Goal: Complete application form: Complete application form

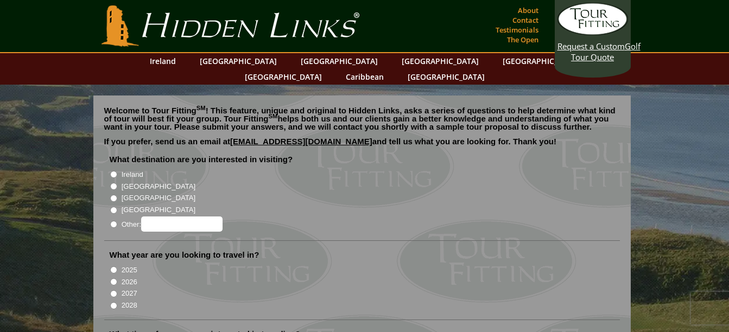
click at [122, 181] on label "[GEOGRAPHIC_DATA]" at bounding box center [159, 186] width 74 height 11
click at [117, 183] on input "[GEOGRAPHIC_DATA]" at bounding box center [113, 186] width 7 height 7
radio input "true"
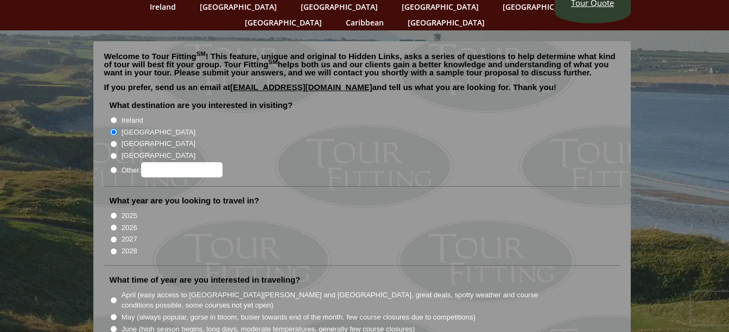
click at [110, 221] on li "2026" at bounding box center [366, 227] width 513 height 12
click at [116, 224] on input "2026" at bounding box center [113, 227] width 7 height 7
radio input "true"
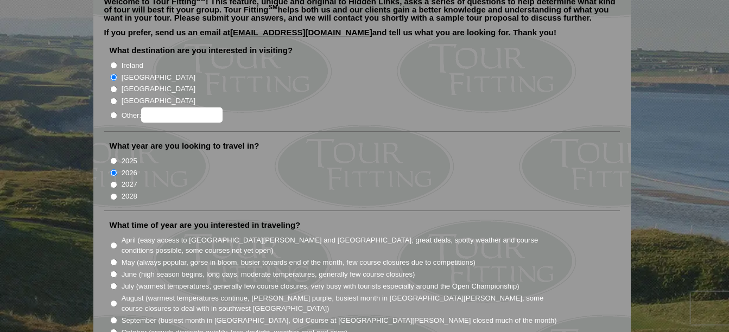
scroll to position [217, 0]
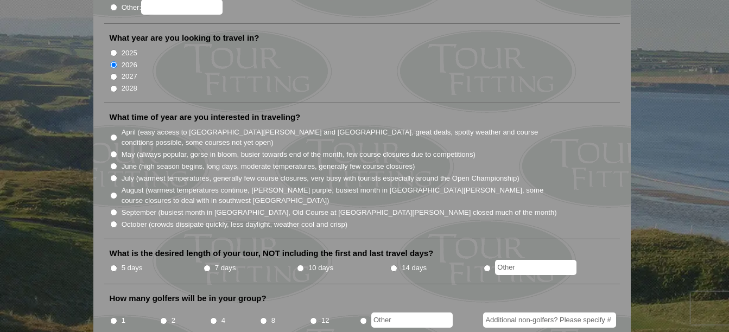
click at [117, 126] on li "April (easy access to [GEOGRAPHIC_DATA][PERSON_NAME] and [GEOGRAPHIC_DATA], gre…" at bounding box center [366, 137] width 513 height 22
click at [114, 134] on input "April (easy access to [GEOGRAPHIC_DATA][PERSON_NAME] and [GEOGRAPHIC_DATA], gre…" at bounding box center [113, 137] width 7 height 7
radio input "true"
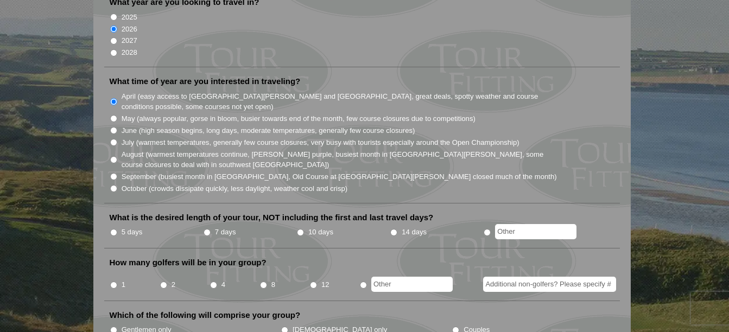
scroll to position [271, 0]
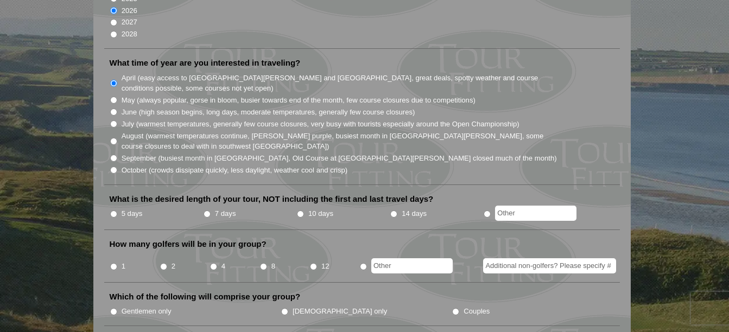
radio input "true"
click at [521, 206] on input "text" at bounding box center [535, 213] width 81 height 15
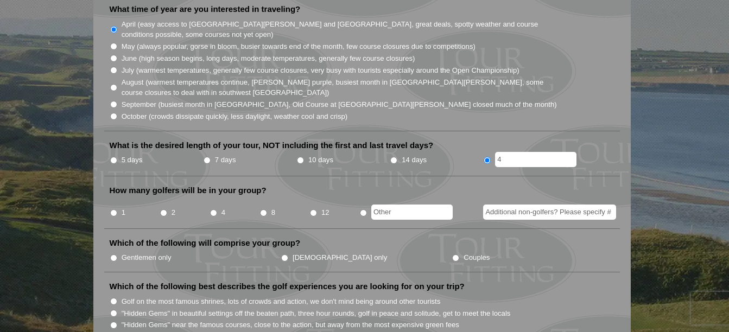
scroll to position [326, 0]
type input "4"
click at [225, 207] on label "4" at bounding box center [223, 212] width 4 height 11
click at [217, 209] on input "4" at bounding box center [213, 212] width 7 height 7
radio input "true"
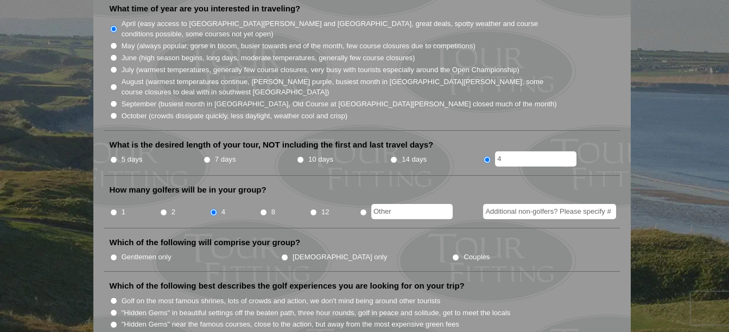
click at [139, 252] on label "Gentlemen only" at bounding box center [147, 257] width 50 height 11
click at [117, 254] on input "Gentlemen only" at bounding box center [113, 257] width 7 height 7
radio input "true"
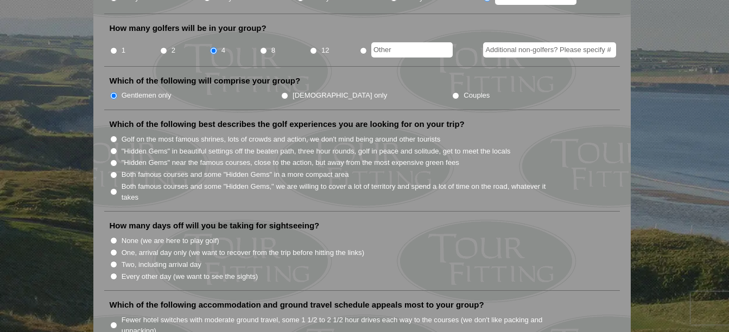
scroll to position [488, 0]
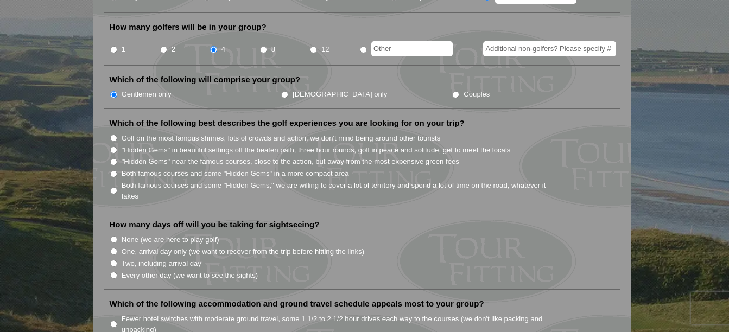
click at [165, 168] on label "Both famous courses and some "Hidden Gems" in a more compact area" at bounding box center [235, 173] width 227 height 11
click at [117, 170] on input "Both famous courses and some "Hidden Gems" in a more compact area" at bounding box center [113, 173] width 7 height 7
radio input "true"
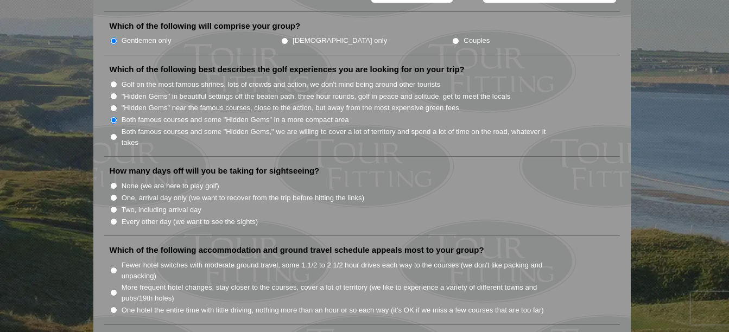
scroll to position [543, 0]
click at [145, 180] on label "None (we are here to play golf)" at bounding box center [171, 185] width 98 height 11
click at [117, 182] on input "None (we are here to play golf)" at bounding box center [113, 185] width 7 height 7
radio input "true"
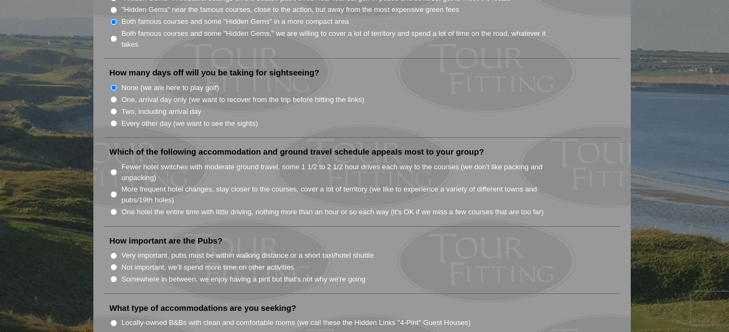
scroll to position [651, 0]
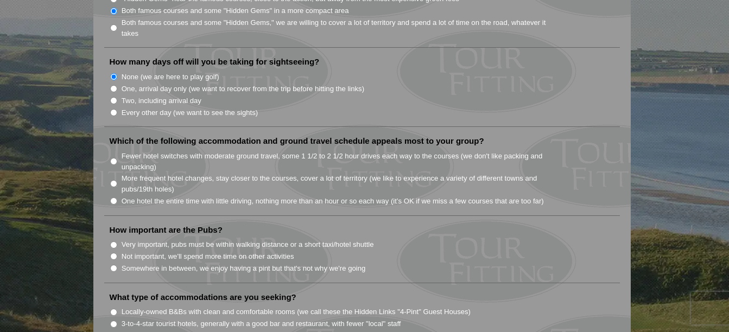
click at [138, 173] on label "More frequent hotel changes, stay closer to the courses, cover a lot of territo…" at bounding box center [340, 183] width 436 height 21
click at [117, 180] on input "More frequent hotel changes, stay closer to the courses, cover a lot of territo…" at bounding box center [113, 183] width 7 height 7
radio input "true"
click at [167, 154] on label "Fewer hotel switches with moderate ground travel, some 1 1/2 to 2 1/2 hour driv…" at bounding box center [340, 161] width 436 height 21
click at [117, 158] on input "Fewer hotel switches with moderate ground travel, some 1 1/2 to 2 1/2 hour driv…" at bounding box center [113, 161] width 7 height 7
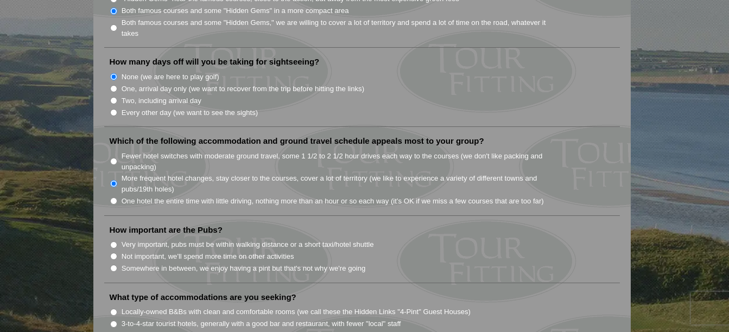
radio input "true"
click at [184, 173] on label "More frequent hotel changes, stay closer to the courses, cover a lot of territo…" at bounding box center [340, 183] width 436 height 21
click at [117, 180] on input "More frequent hotel changes, stay closer to the courses, cover a lot of territo…" at bounding box center [113, 183] width 7 height 7
radio input "true"
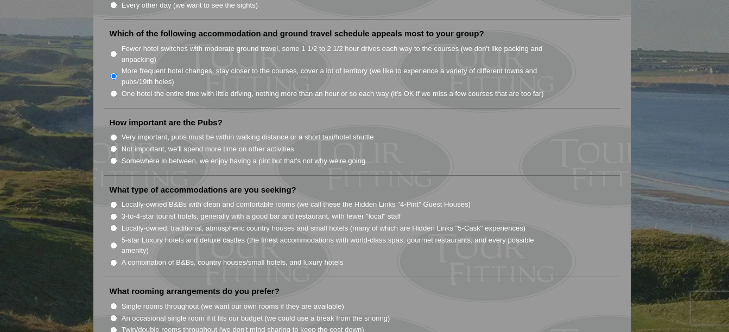
scroll to position [760, 0]
click at [145, 155] on label "Somewhere in between, we enjoy having a pint but that's not why we're going" at bounding box center [244, 160] width 244 height 11
click at [117, 156] on input "Somewhere in between, we enjoy having a pint but that's not why we're going" at bounding box center [113, 159] width 7 height 7
radio input "true"
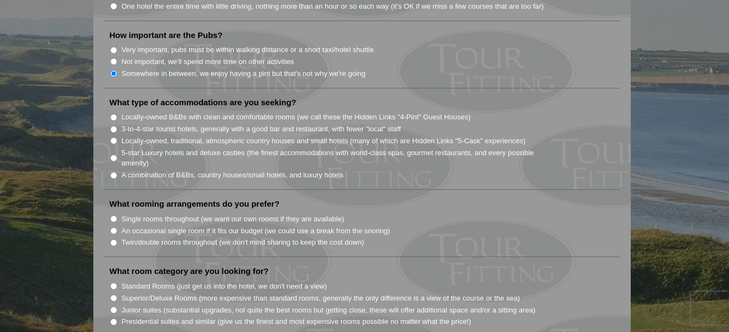
scroll to position [868, 0]
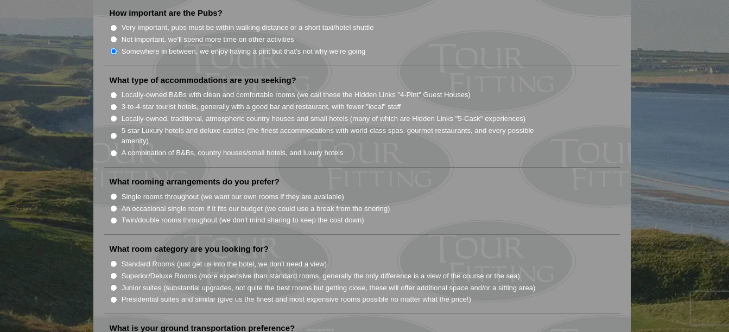
click at [152, 90] on label "Locally-owned B&Bs with clean and comfortable rooms (we call these the Hidden L…" at bounding box center [296, 95] width 349 height 11
click at [117, 92] on input "Locally-owned B&Bs with clean and comfortable rooms (we call these the Hidden L…" at bounding box center [113, 95] width 7 height 7
radio input "true"
click at [155, 215] on label "Twin/double rooms throughout (we don't mind sharing to keep the cost down)" at bounding box center [243, 220] width 243 height 11
click at [117, 217] on input "Twin/double rooms throughout (we don't mind sharing to keep the cost down)" at bounding box center [113, 220] width 7 height 7
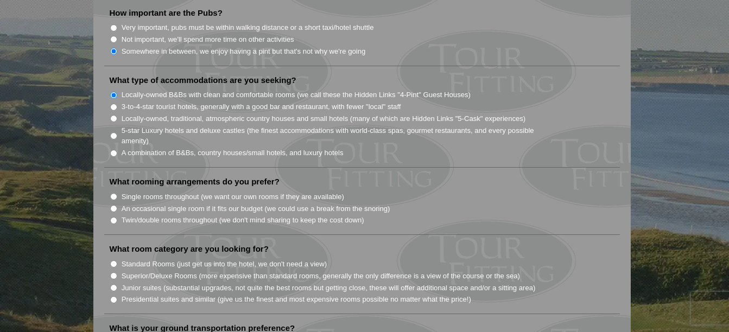
radio input "true"
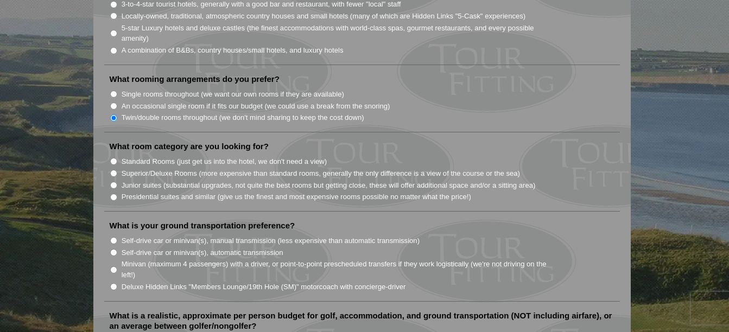
scroll to position [977, 0]
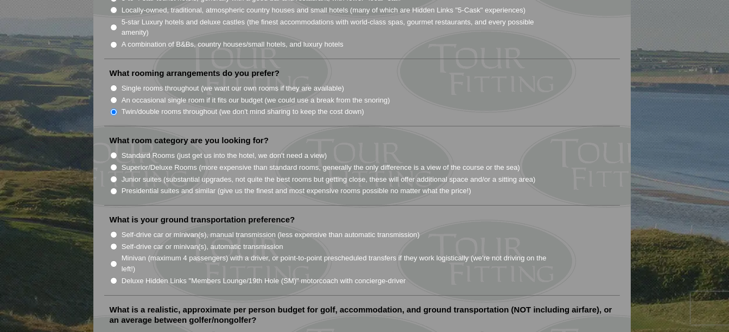
click at [149, 150] on label "Standard Rooms (just get us into the hotel, we don't need a view)" at bounding box center [225, 155] width 206 height 11
click at [117, 152] on input "Standard Rooms (just get us into the hotel, we don't need a view)" at bounding box center [113, 155] width 7 height 7
radio input "true"
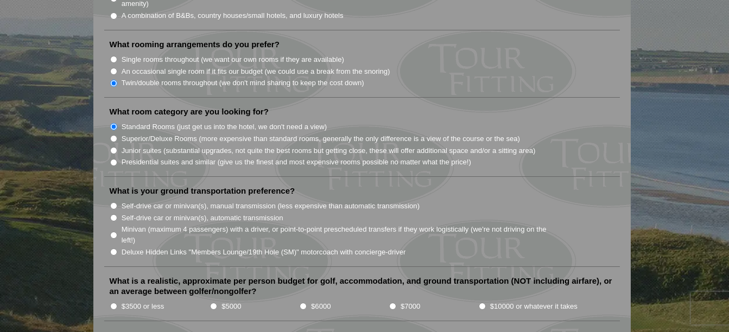
scroll to position [1031, 0]
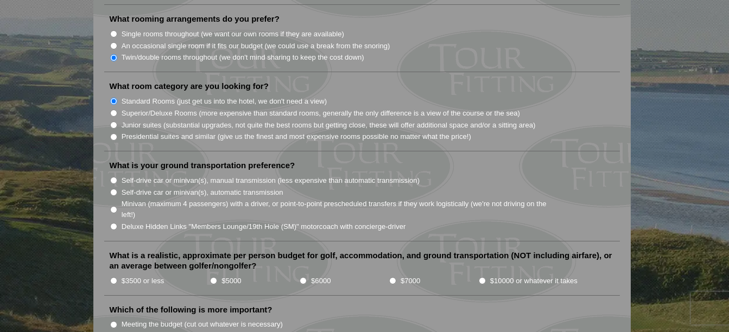
click at [146, 175] on label "Self-drive car or minivan(s), manual transmission (less expensive than automati…" at bounding box center [271, 180] width 298 height 11
click at [117, 177] on input "Self-drive car or minivan(s), manual transmission (less expensive than automati…" at bounding box center [113, 180] width 7 height 7
radio input "true"
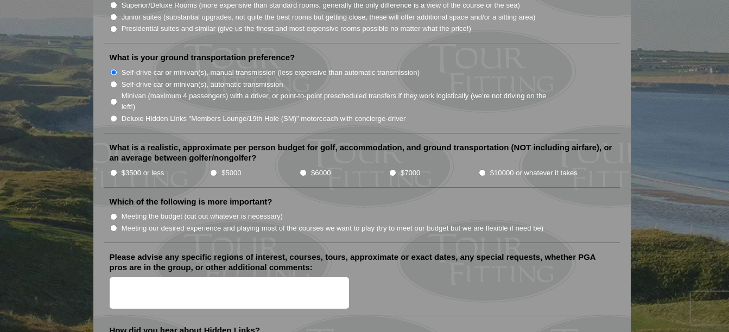
scroll to position [1139, 0]
click at [133, 167] on label "$3500 or less" at bounding box center [143, 172] width 43 height 11
click at [117, 169] on input "$3500 or less" at bounding box center [113, 172] width 7 height 7
radio input "true"
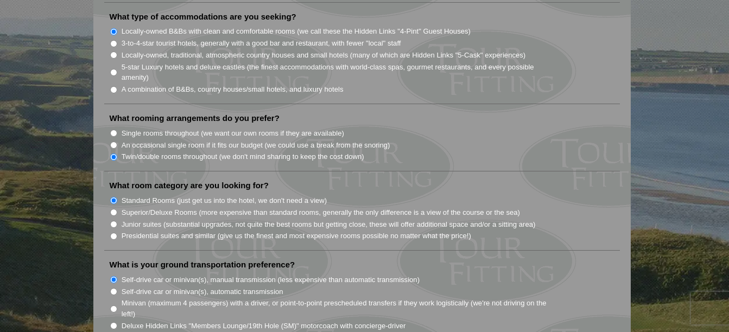
scroll to position [760, 0]
